Goal: Transaction & Acquisition: Purchase product/service

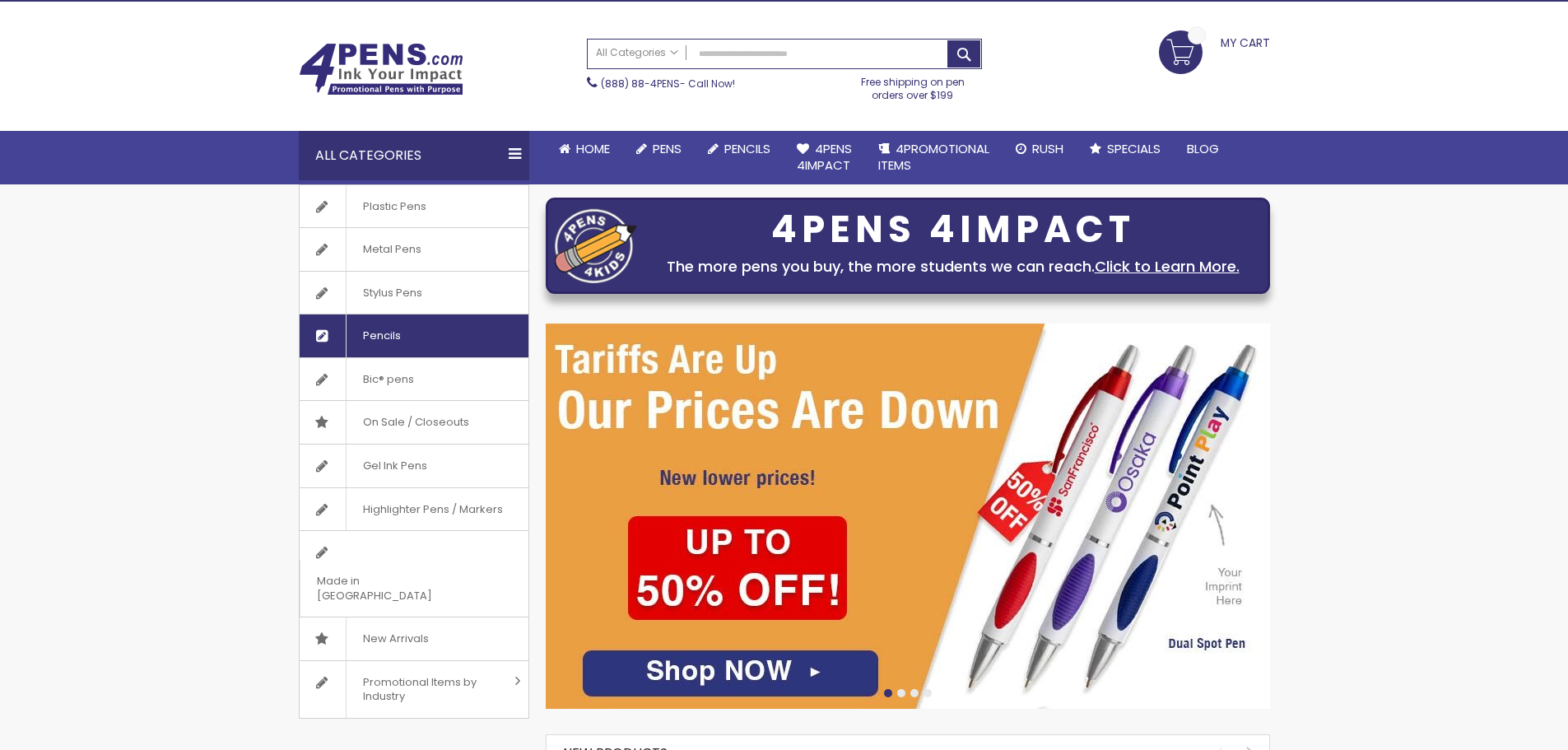
scroll to position [82, 0]
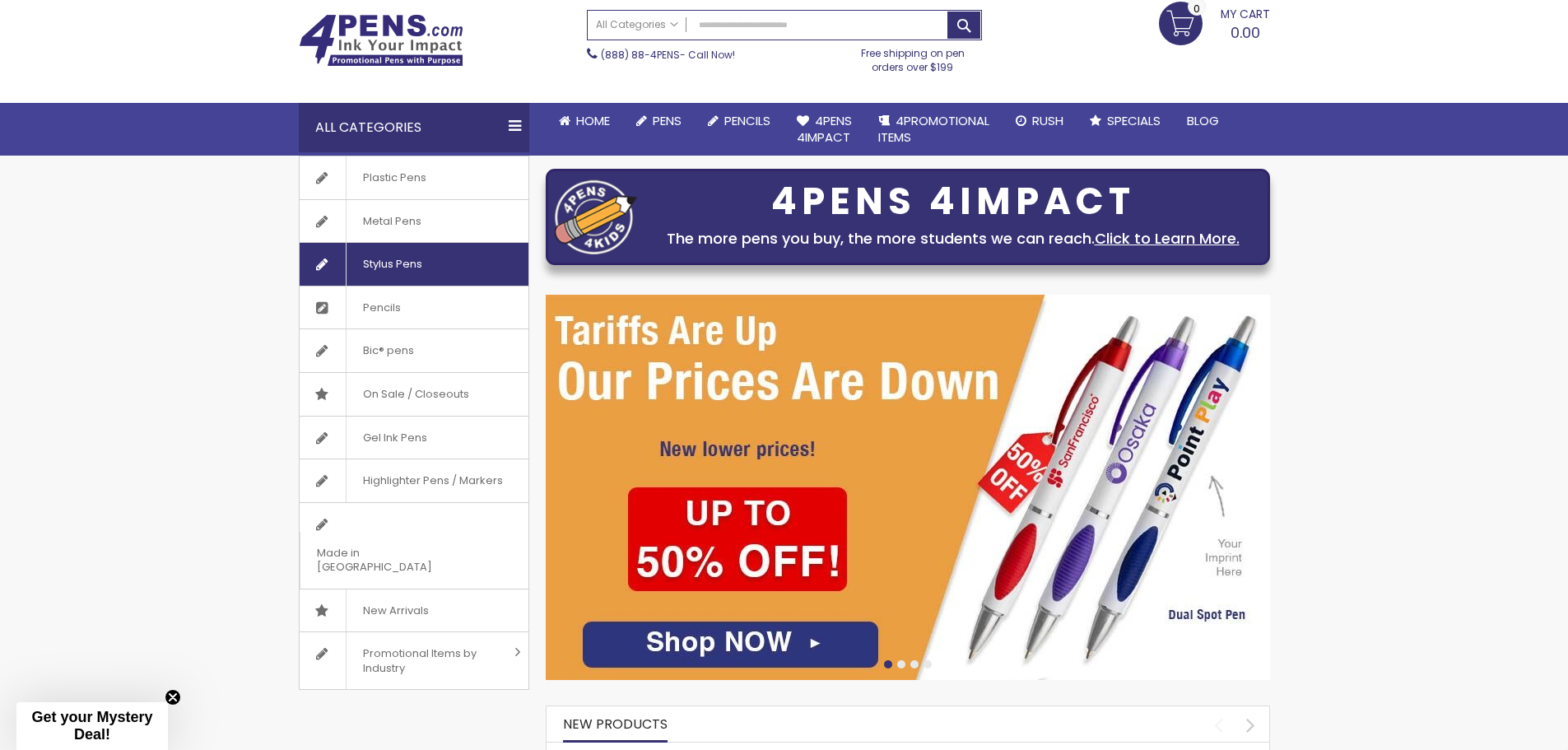
click at [362, 265] on span "Stylus Pens" at bounding box center [392, 264] width 93 height 43
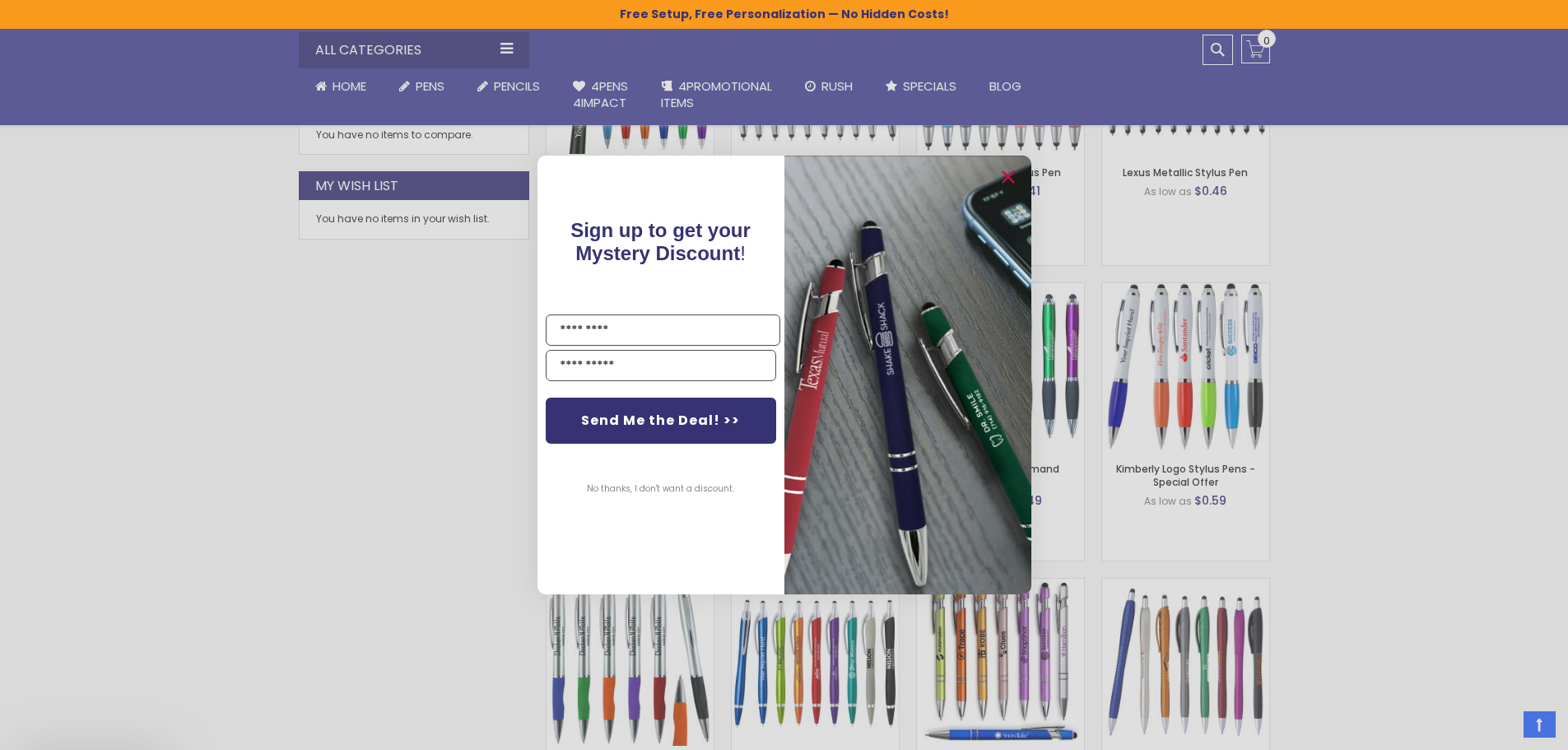
scroll to position [1182, 0]
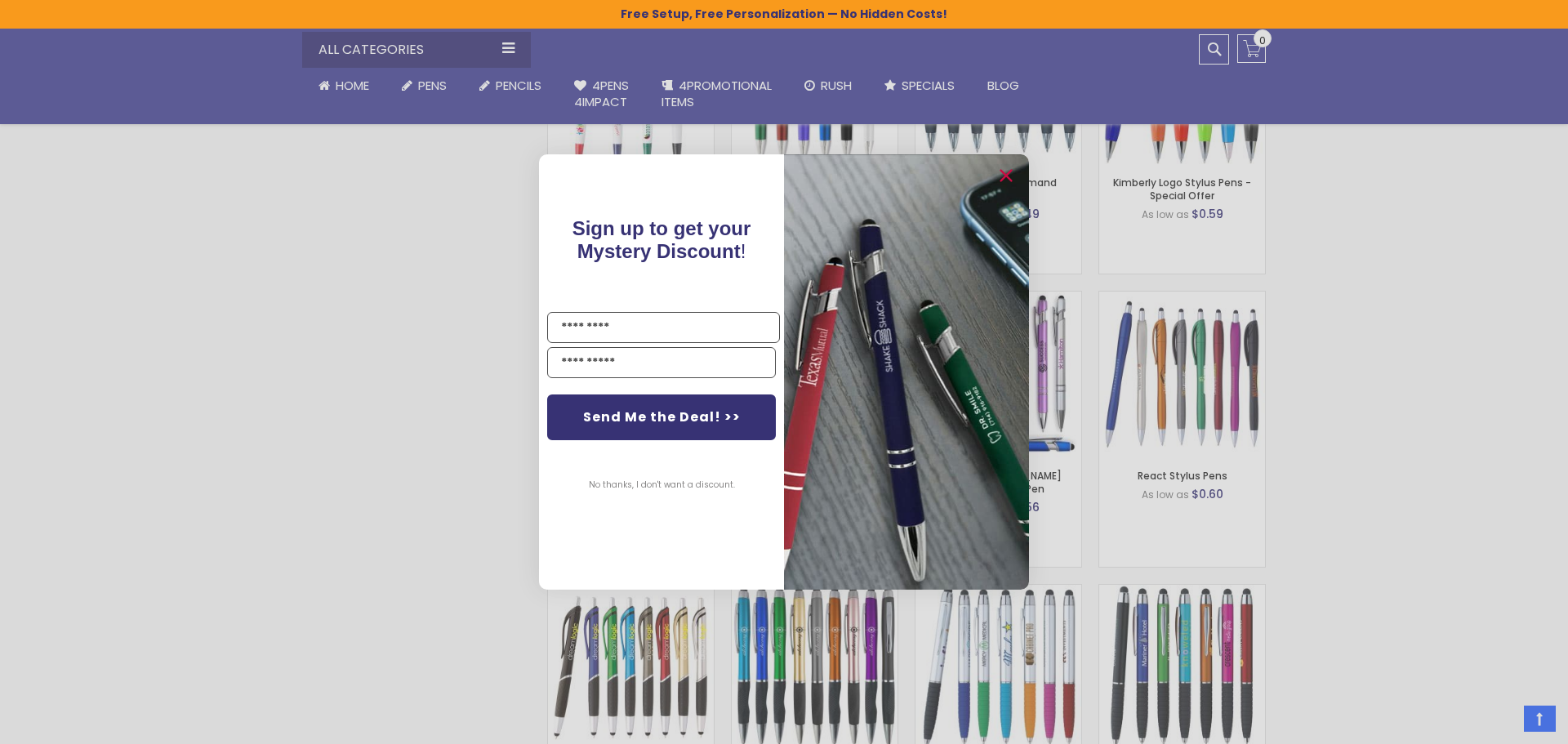
click at [698, 484] on button "No thanks, I don't want a discount." at bounding box center [661, 485] width 162 height 41
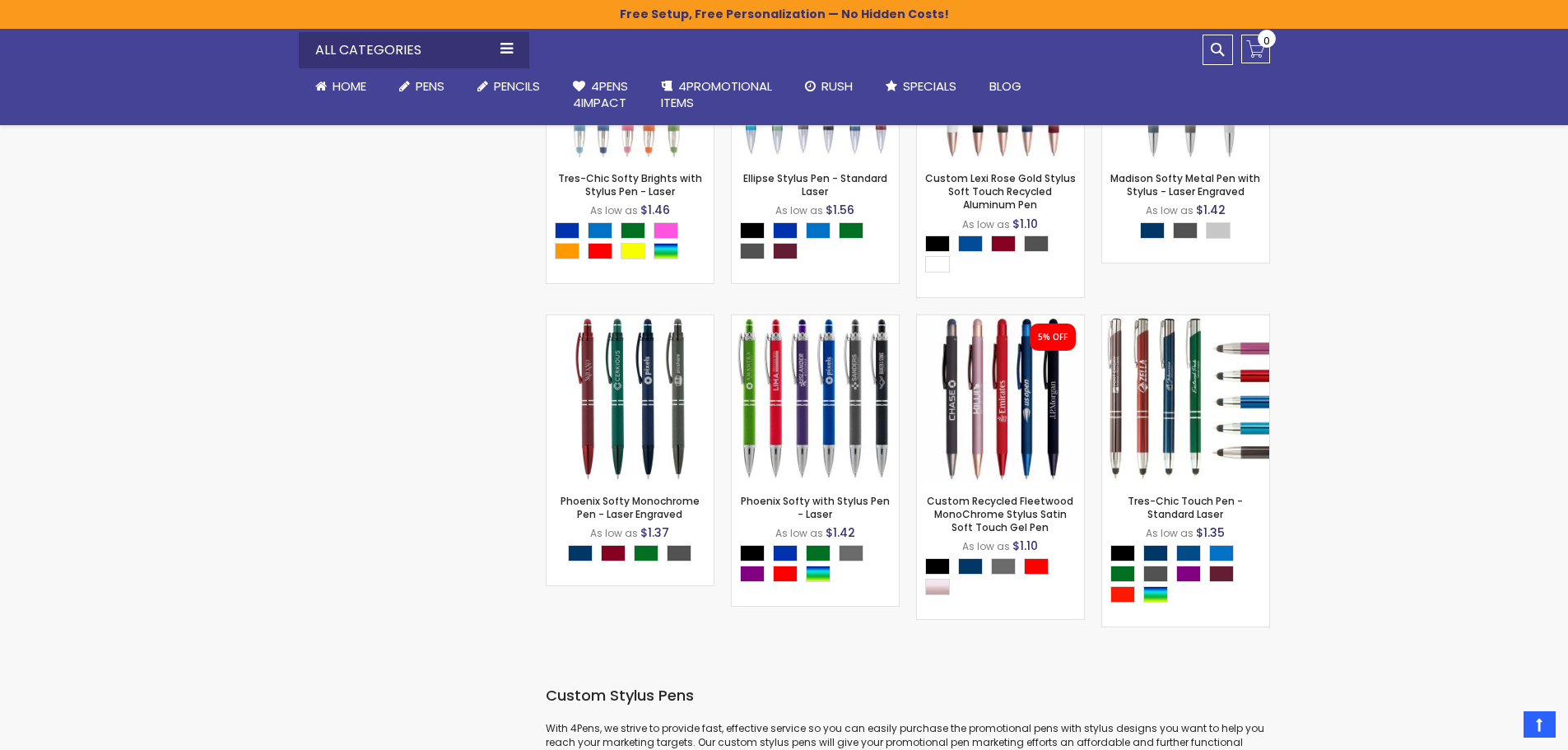
scroll to position [5628, 0]
